Goal: Information Seeking & Learning: Learn about a topic

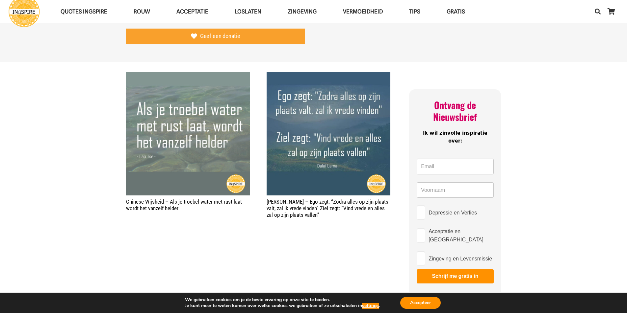
scroll to position [132, 0]
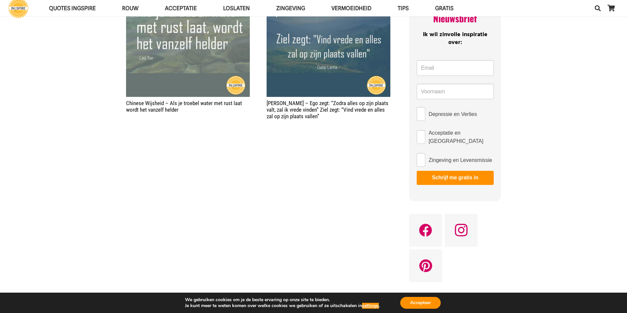
click at [299, 113] on h2 "[PERSON_NAME] – Ego zegt: “Zodra alles op zijn plaats valt, zal ik vrede vinden…" at bounding box center [328, 110] width 124 height 20
click at [311, 108] on link "[PERSON_NAME] – Ego zegt: “Zodra alles op zijn plaats valt, zal ik vrede vinden…" at bounding box center [327, 110] width 122 height 20
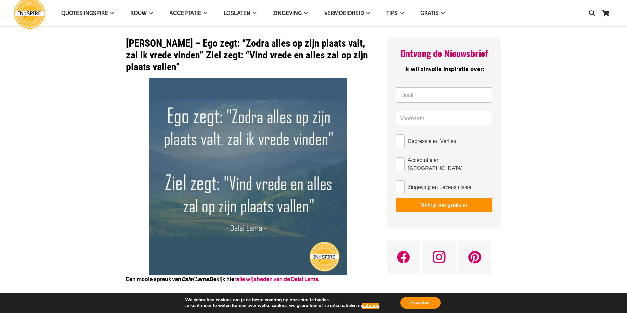
drag, startPoint x: 166, startPoint y: 42, endPoint x: 188, endPoint y: 47, distance: 22.5
click at [187, 62] on h1 "[PERSON_NAME] – Ego zegt: “Zodra alles op zijn plaats valt, zal ik vrede vinden…" at bounding box center [248, 55] width 244 height 36
click at [189, 45] on h1 "[PERSON_NAME] – Ego zegt: “Zodra alles op zijn plaats valt, zal ik vrede vinden…" at bounding box center [248, 55] width 244 height 36
